Goal: Task Accomplishment & Management: Manage account settings

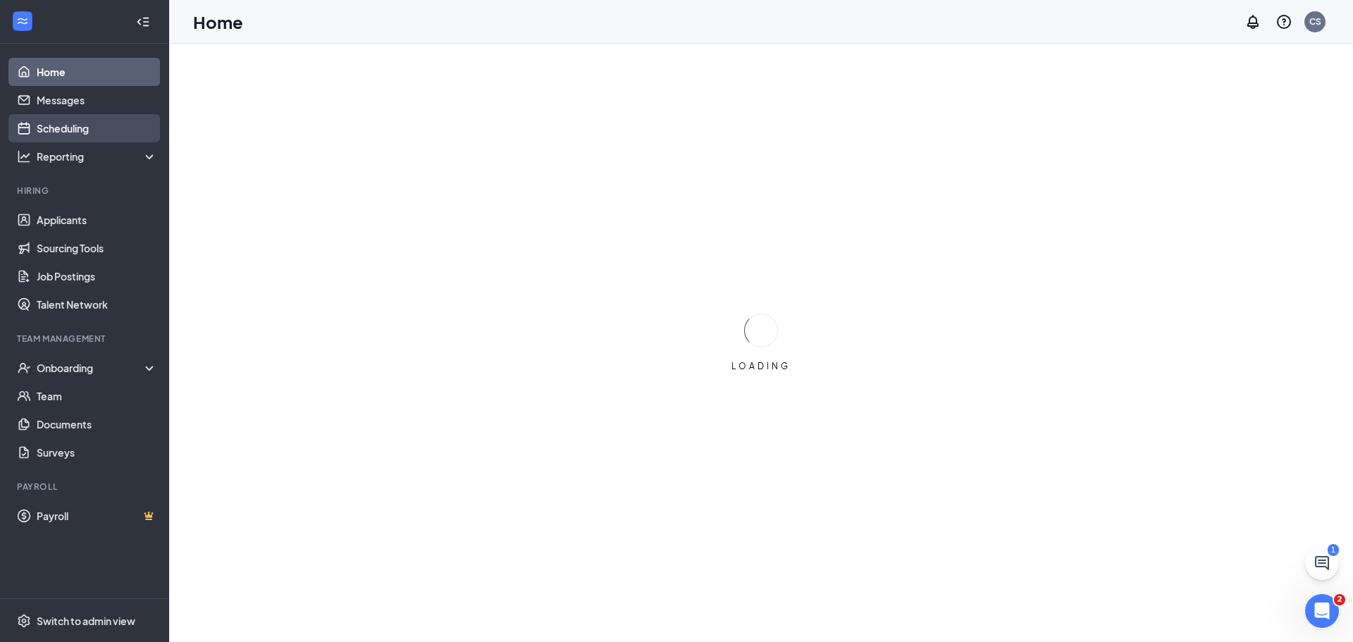
click at [87, 120] on link "Scheduling" at bounding box center [97, 128] width 120 height 28
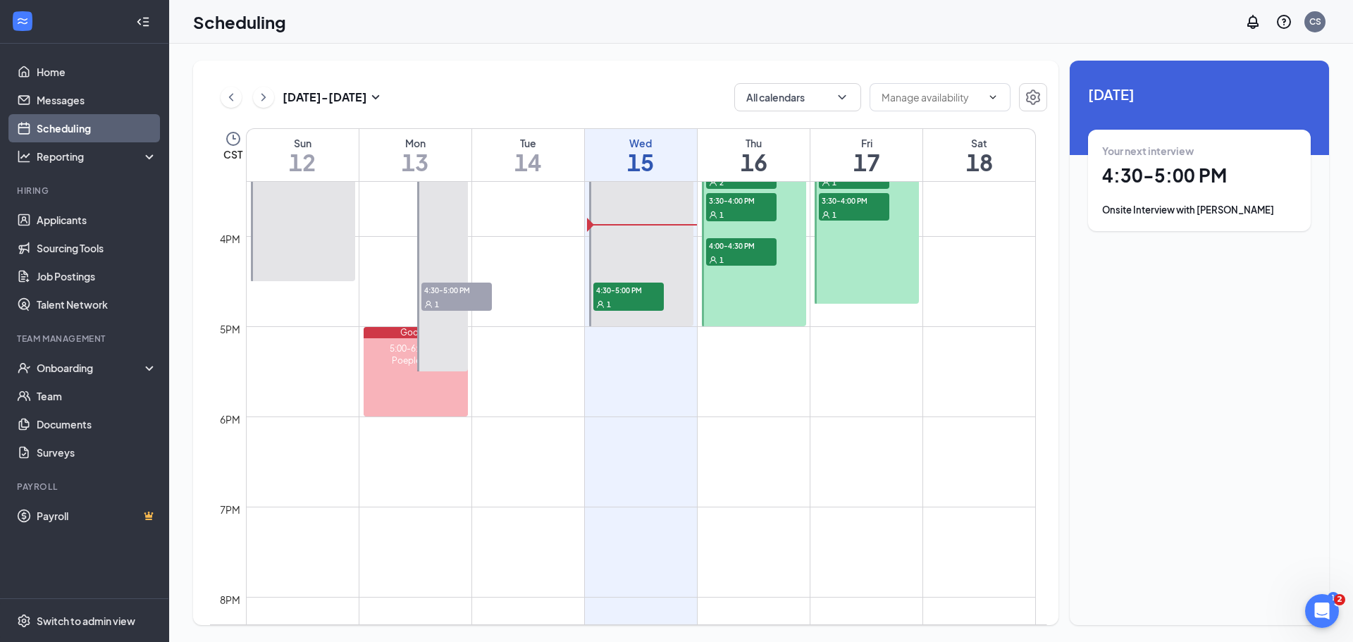
scroll to position [1397, 0]
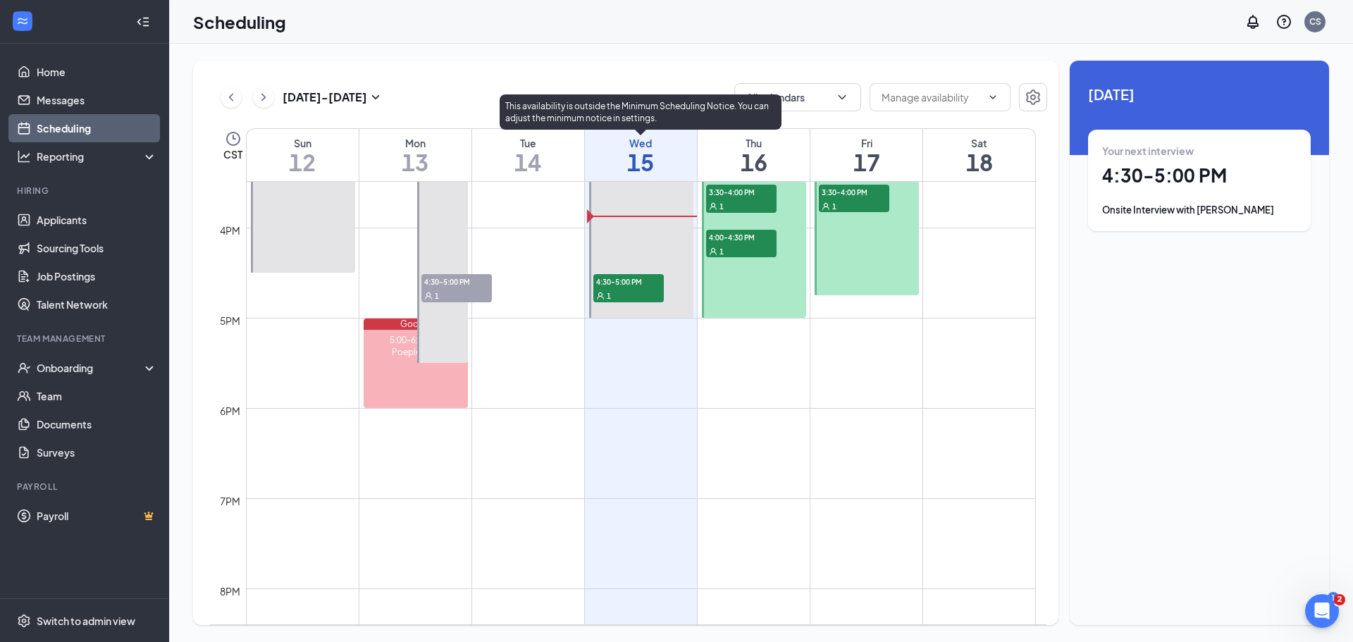
click at [643, 292] on div "1" at bounding box center [628, 295] width 70 height 14
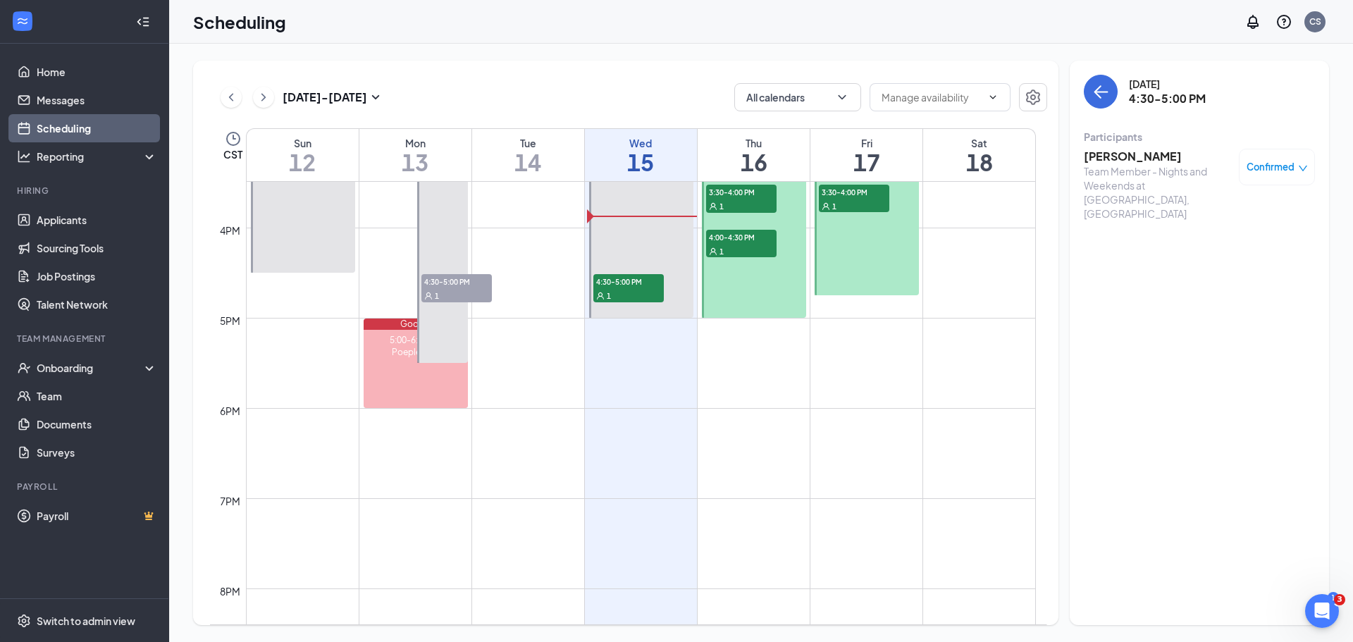
click at [1115, 160] on h3 "[PERSON_NAME]" at bounding box center [1157, 156] width 148 height 15
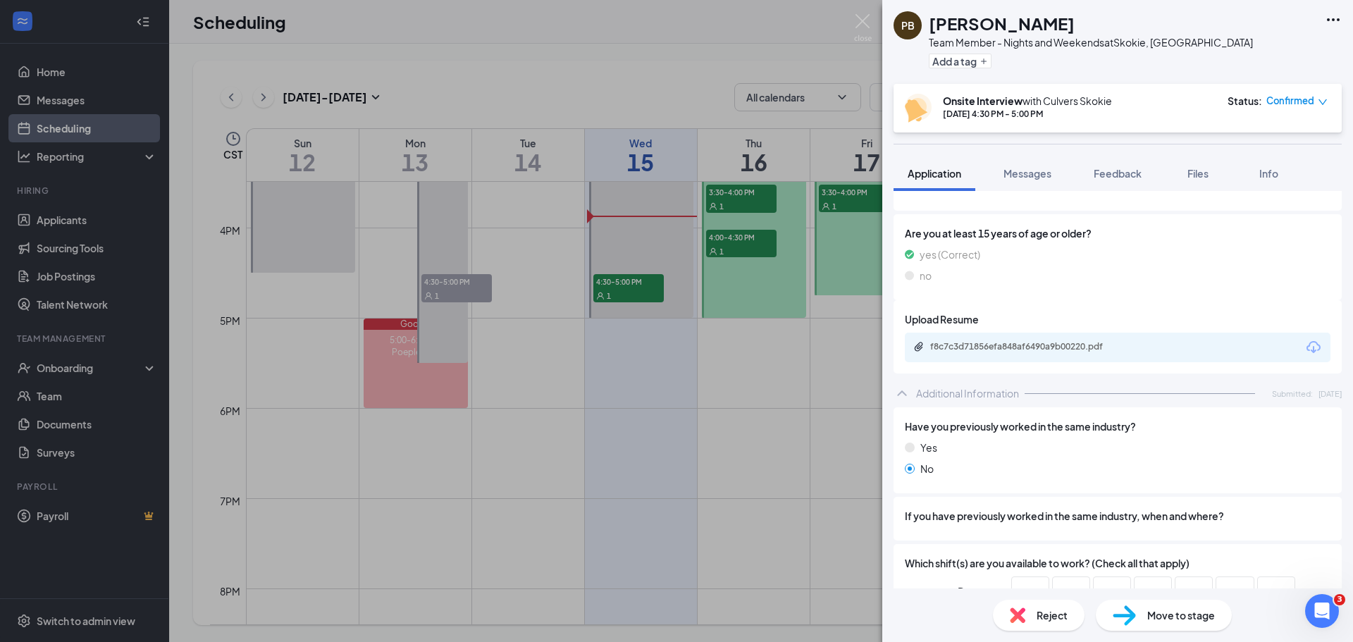
scroll to position [564, 0]
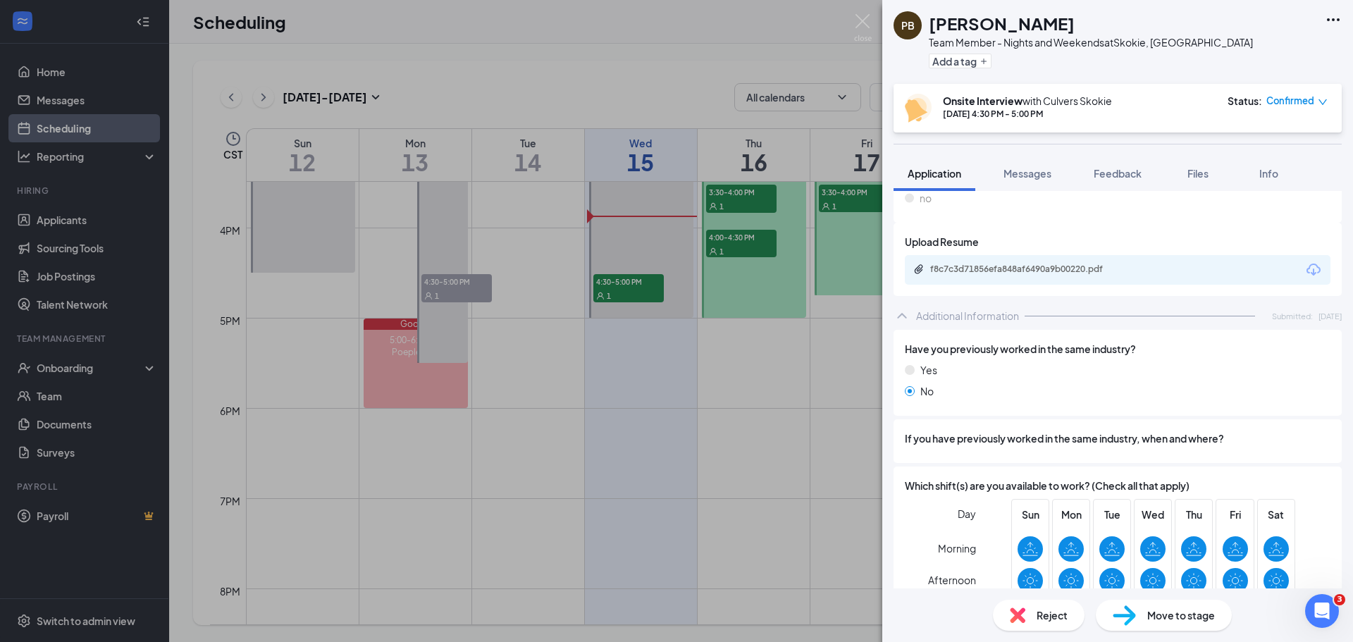
click at [996, 276] on div "f8c7c3d71856efa848af6490a9b00220.pdf" at bounding box center [1027, 269] width 228 height 13
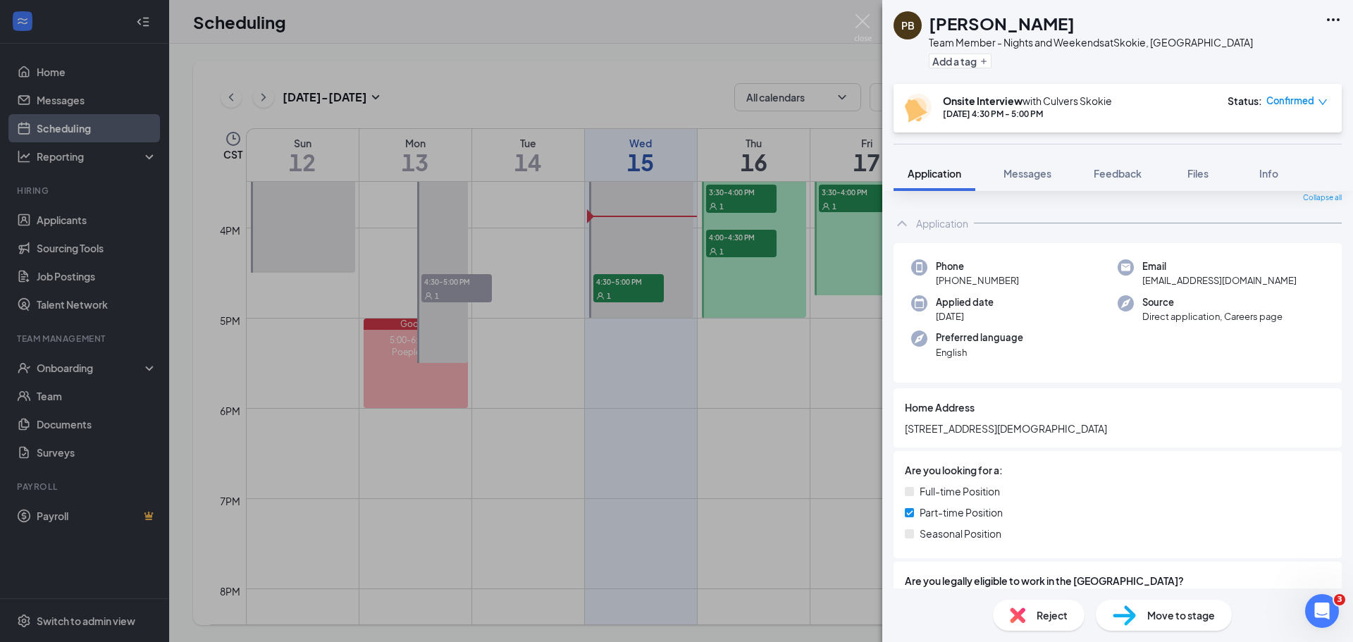
scroll to position [0, 0]
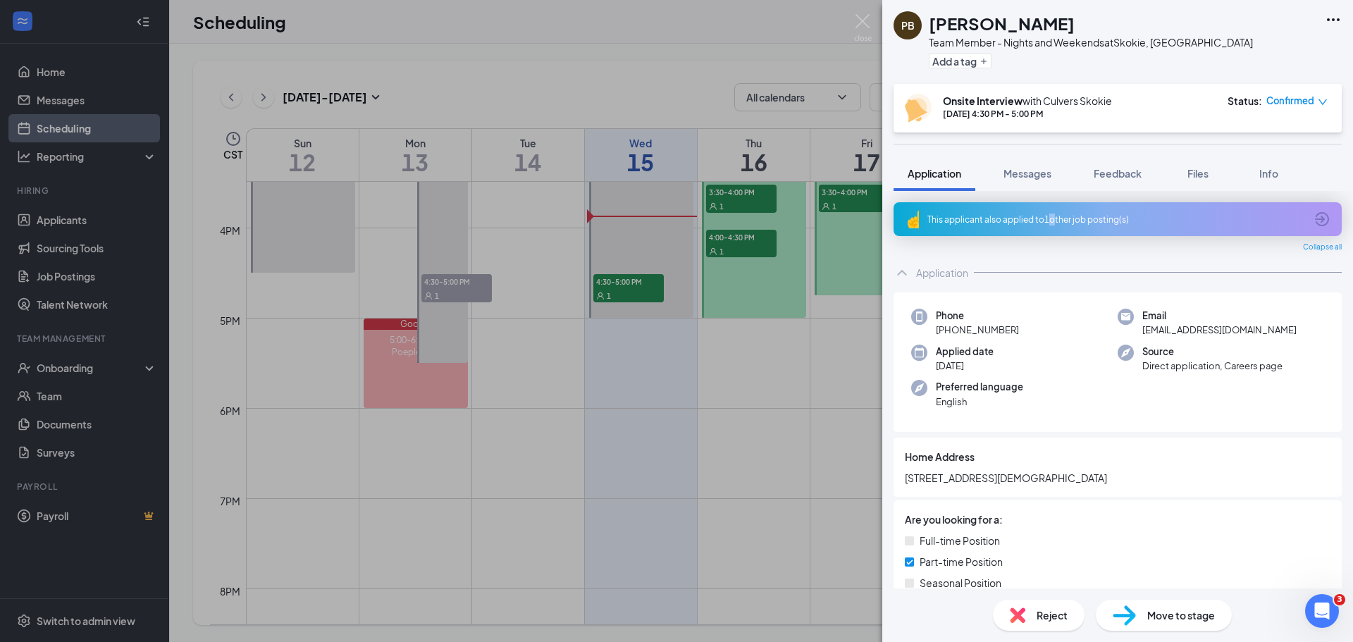
click at [1048, 214] on div "This applicant also applied to 1 other job posting(s)" at bounding box center [1117, 219] width 448 height 34
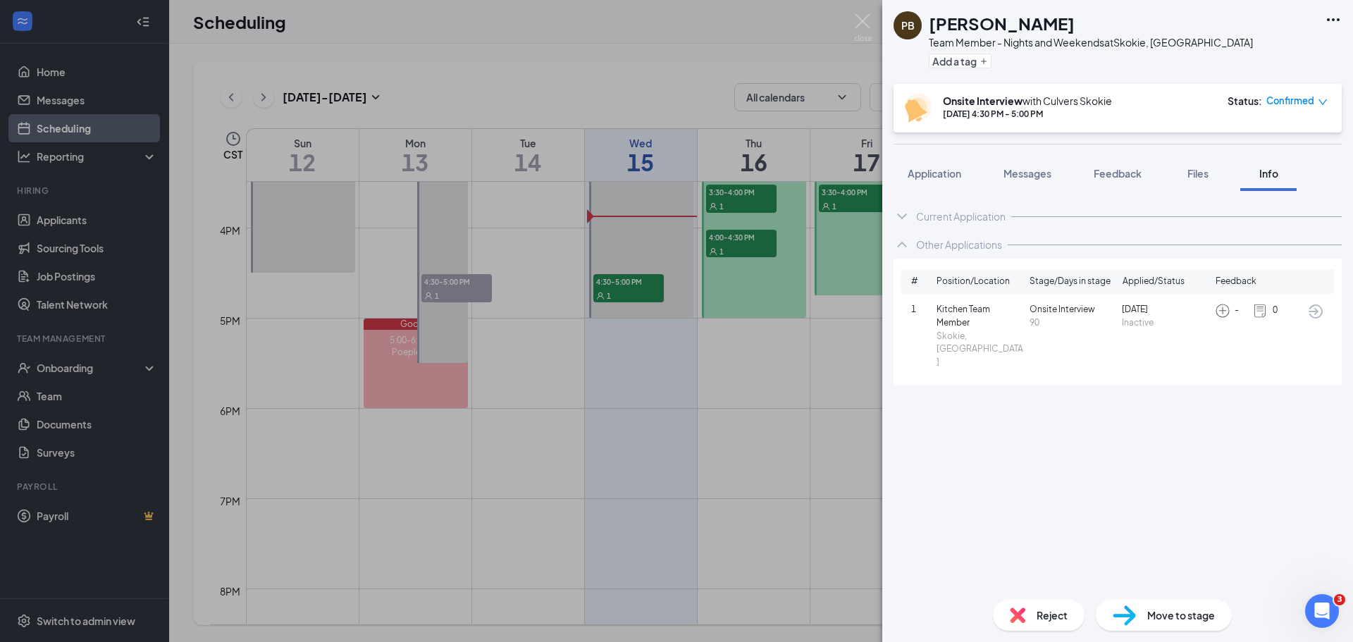
click at [631, 154] on div "PB Paiten [PERSON_NAME] Team Member - Nights and Weekends at [GEOGRAPHIC_DATA],…" at bounding box center [676, 321] width 1353 height 642
